Goal: Transaction & Acquisition: Obtain resource

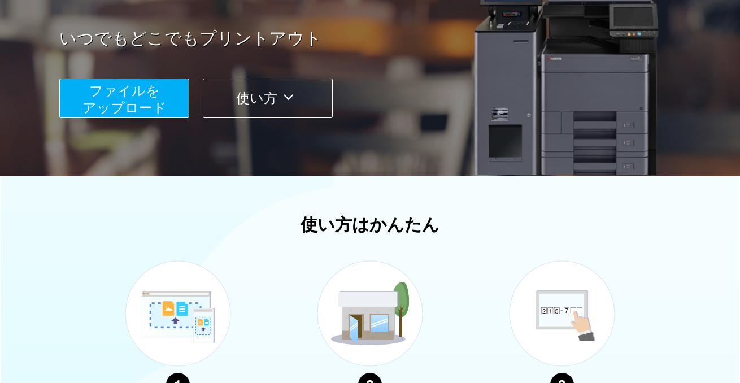
scroll to position [192, 0]
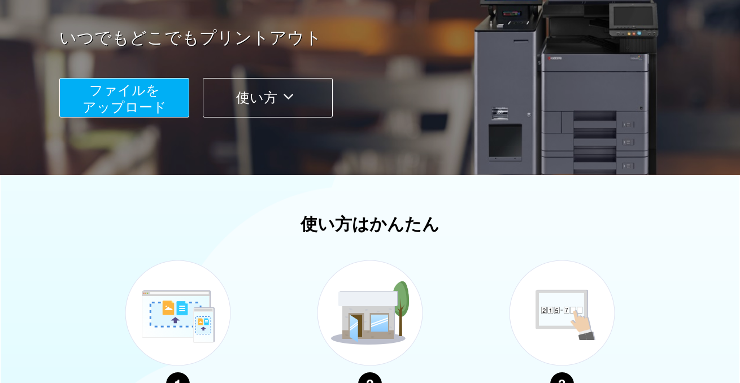
click at [147, 112] on span "ファイルを ​​アップロード" at bounding box center [125, 99] width 84 height 32
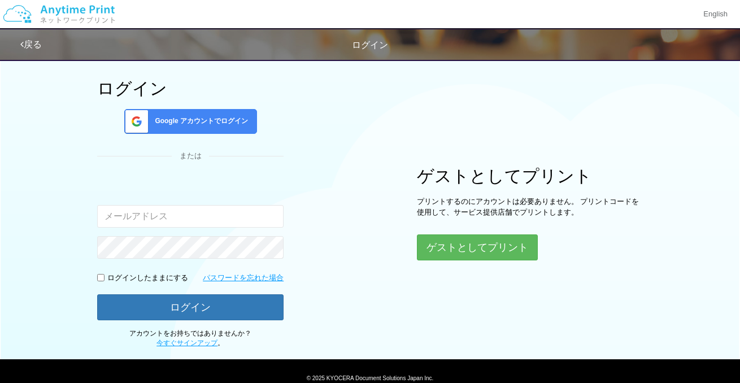
scroll to position [55, 0]
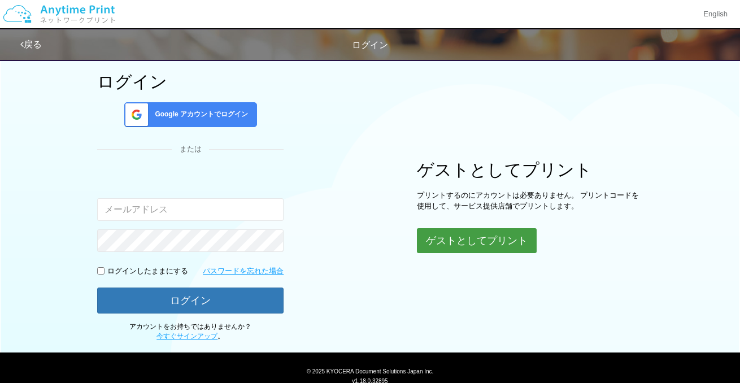
click at [481, 235] on button "ゲストとしてプリント" at bounding box center [477, 240] width 120 height 25
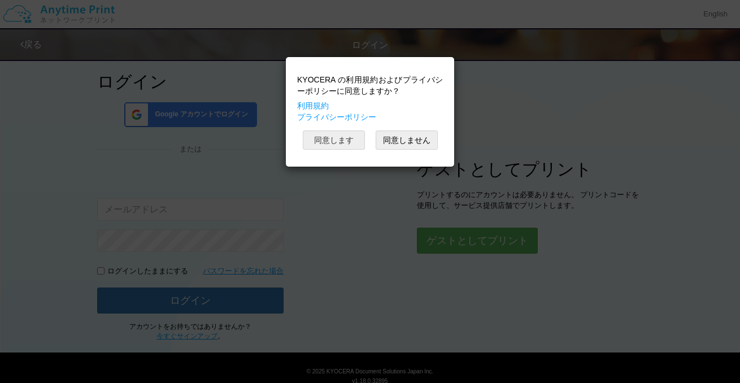
click at [337, 138] on button "同意します" at bounding box center [334, 140] width 62 height 19
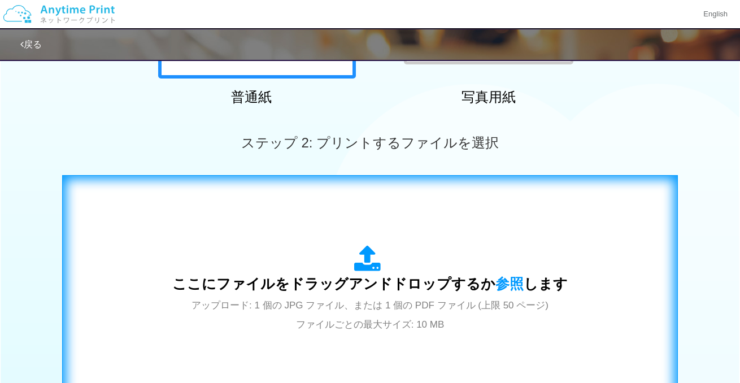
scroll to position [269, 0]
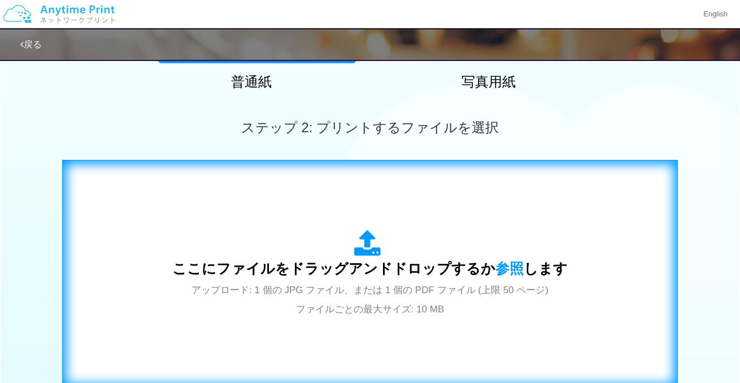
click at [364, 280] on div "ここにファイルをドラッグアンドドロップするか 参照 します アップロード: 1 個の JPG ファイル、または 1 個の PDF ファイル (上限 50 ペー…" at bounding box center [370, 274] width 396 height 88
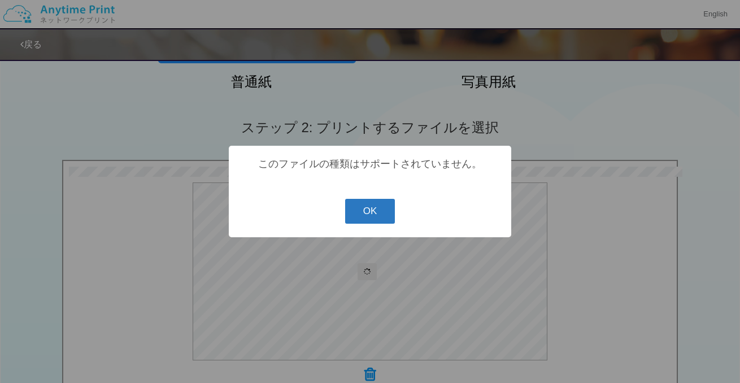
click at [365, 206] on button "OK" at bounding box center [370, 211] width 50 height 25
click at [378, 207] on button "OK" at bounding box center [370, 211] width 50 height 25
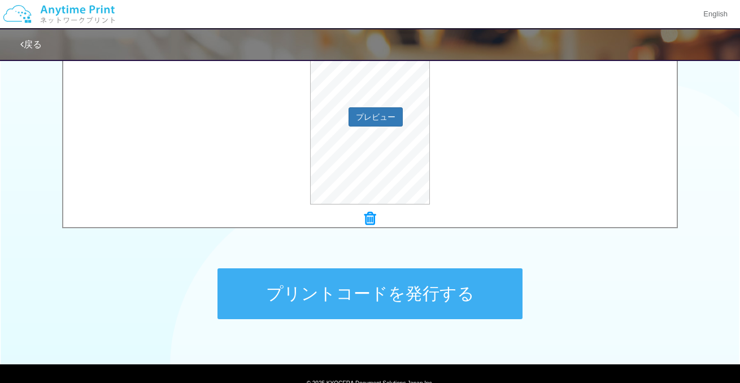
scroll to position [427, 0]
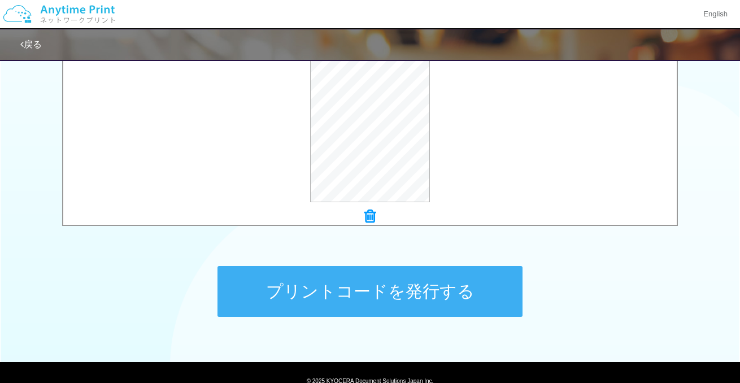
click at [297, 302] on button "プリントコードを発行する" at bounding box center [370, 291] width 305 height 51
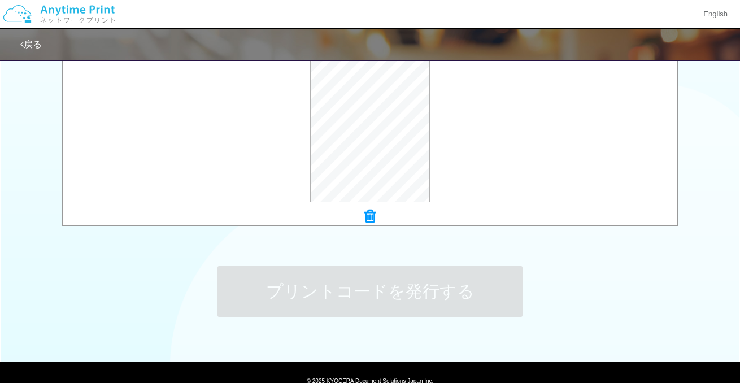
scroll to position [0, 0]
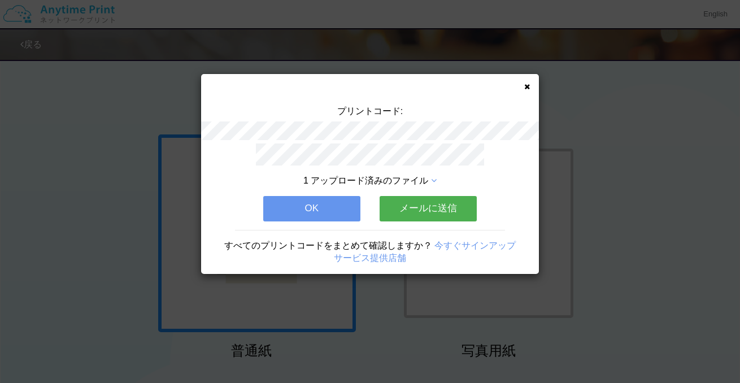
click at [523, 83] on div "プリントコード: 1 アップロード済みのファイル OK メールに送信 すべてのプリントコードをまとめて確認しますか？ 今すぐサインアップ サービス提供店舗" at bounding box center [370, 174] width 338 height 200
click at [525, 86] on icon at bounding box center [528, 86] width 6 height 7
